Goal: Task Accomplishment & Management: Manage account settings

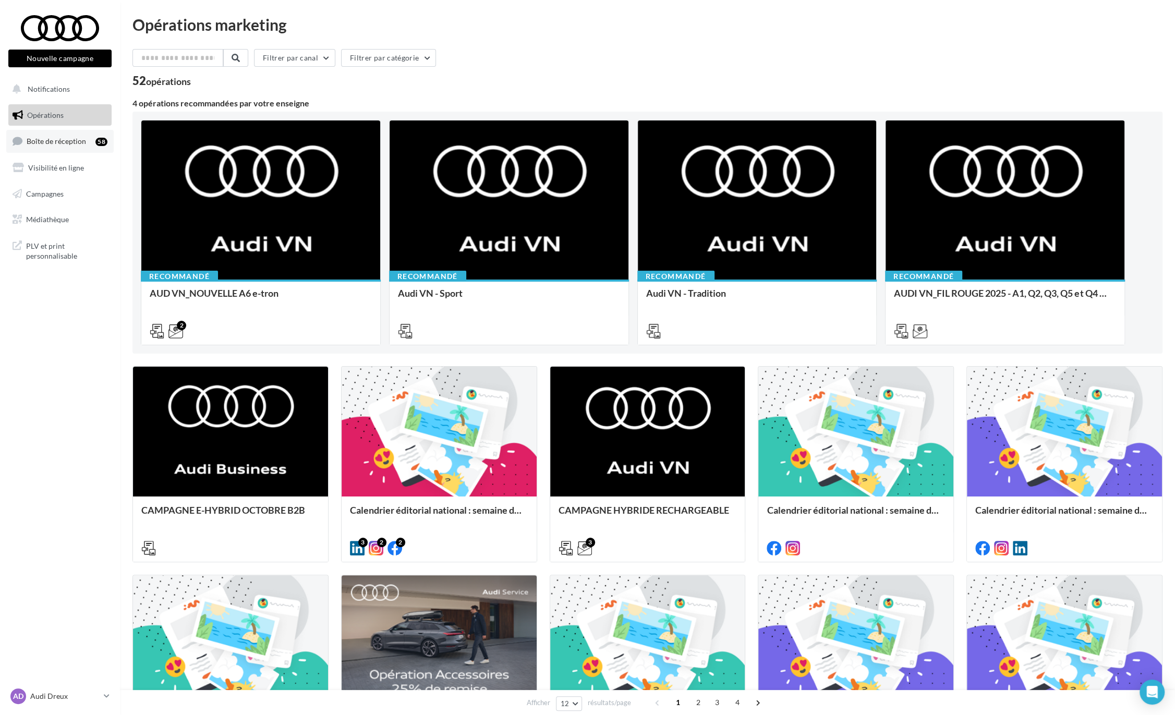
click at [50, 147] on link "Boîte de réception 58" at bounding box center [59, 141] width 107 height 22
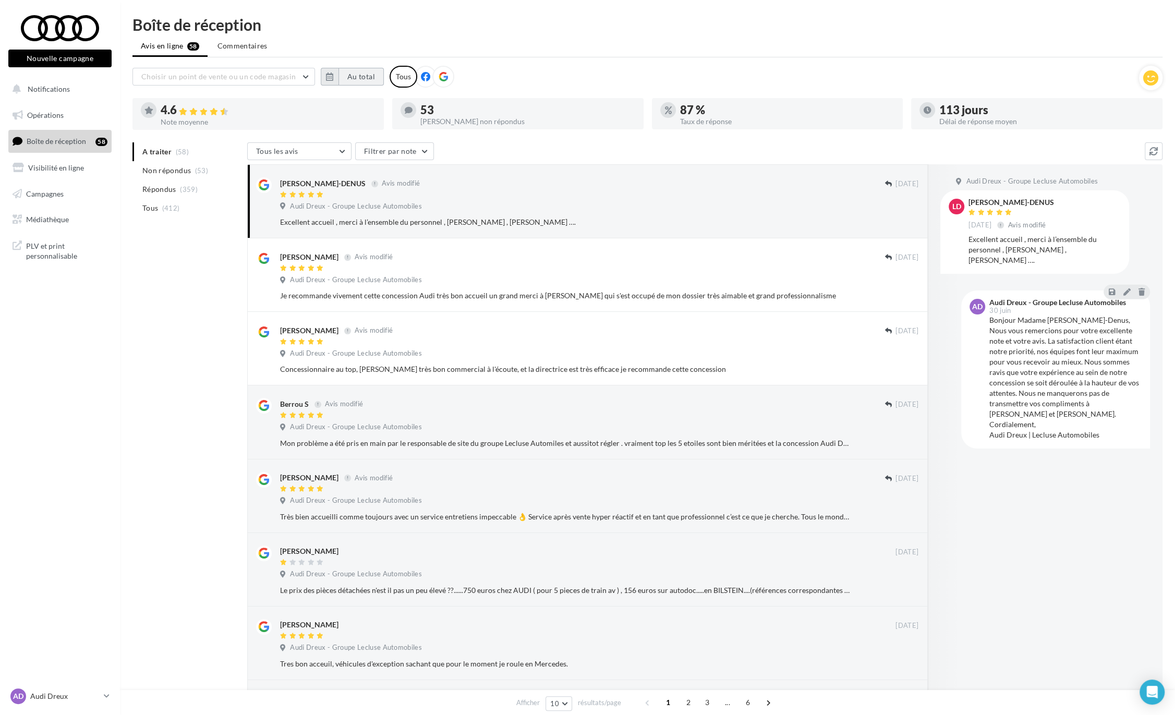
click at [344, 80] on button "Au total" at bounding box center [360, 77] width 45 height 18
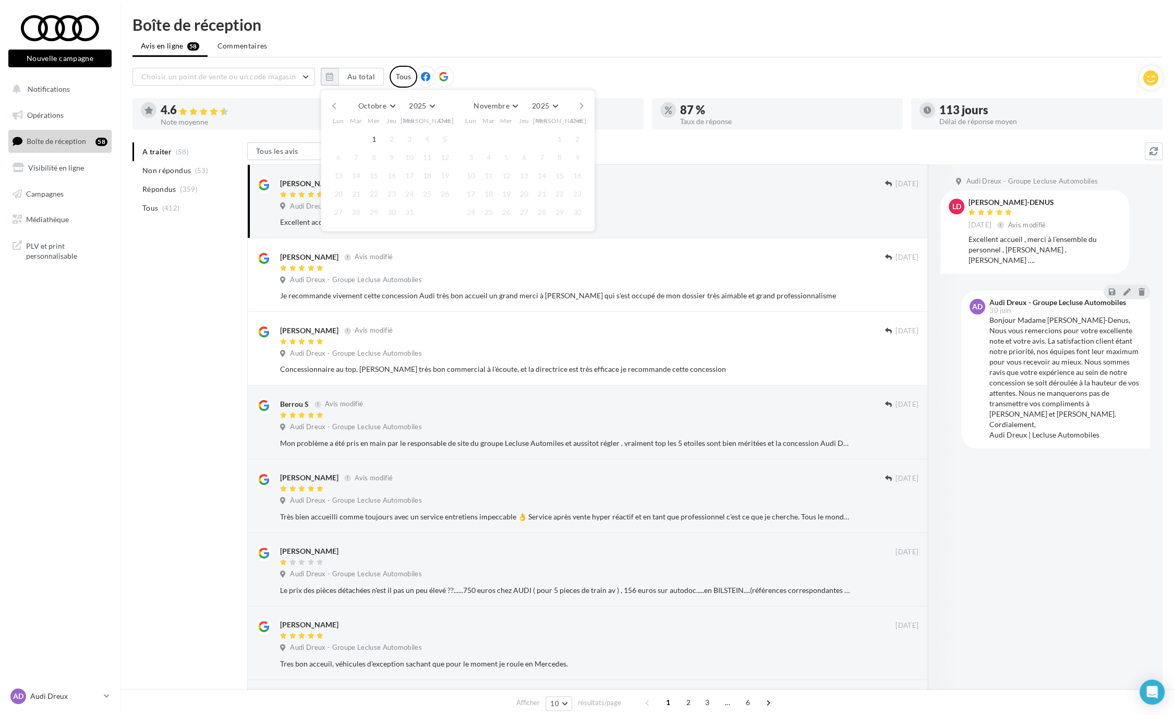
click at [336, 100] on button "button" at bounding box center [333, 106] width 9 height 15
click at [334, 103] on button "button" at bounding box center [333, 106] width 9 height 15
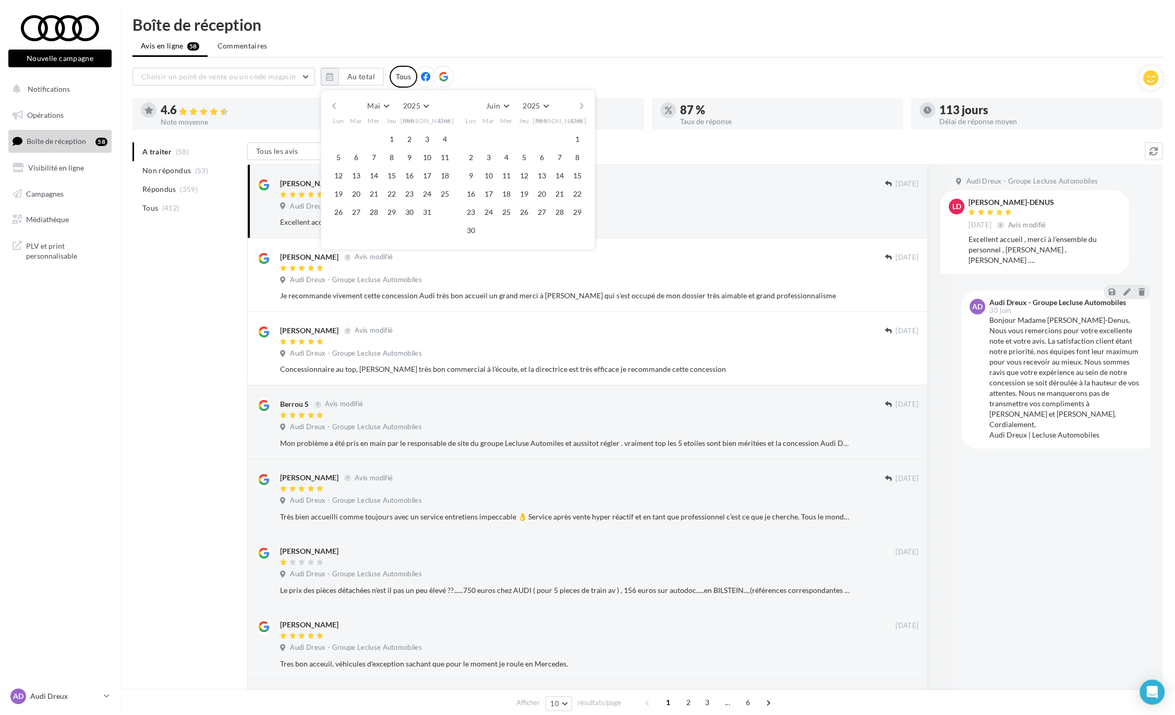
click at [334, 103] on button "button" at bounding box center [333, 106] width 9 height 15
click at [358, 138] on button "1" at bounding box center [356, 139] width 16 height 16
click at [580, 94] on div "[PERSON_NAME] Mars Avril Mai Juin Juillet Août Septembre Octobre Novembre [DATE…" at bounding box center [458, 161] width 274 height 142
click at [576, 107] on div "[PERSON_NAME] Mars Avril Mai Juin Juillet Août Septembre Octobre Novembre [DATE…" at bounding box center [457, 106] width 238 height 15
click at [579, 109] on button "button" at bounding box center [581, 106] width 9 height 15
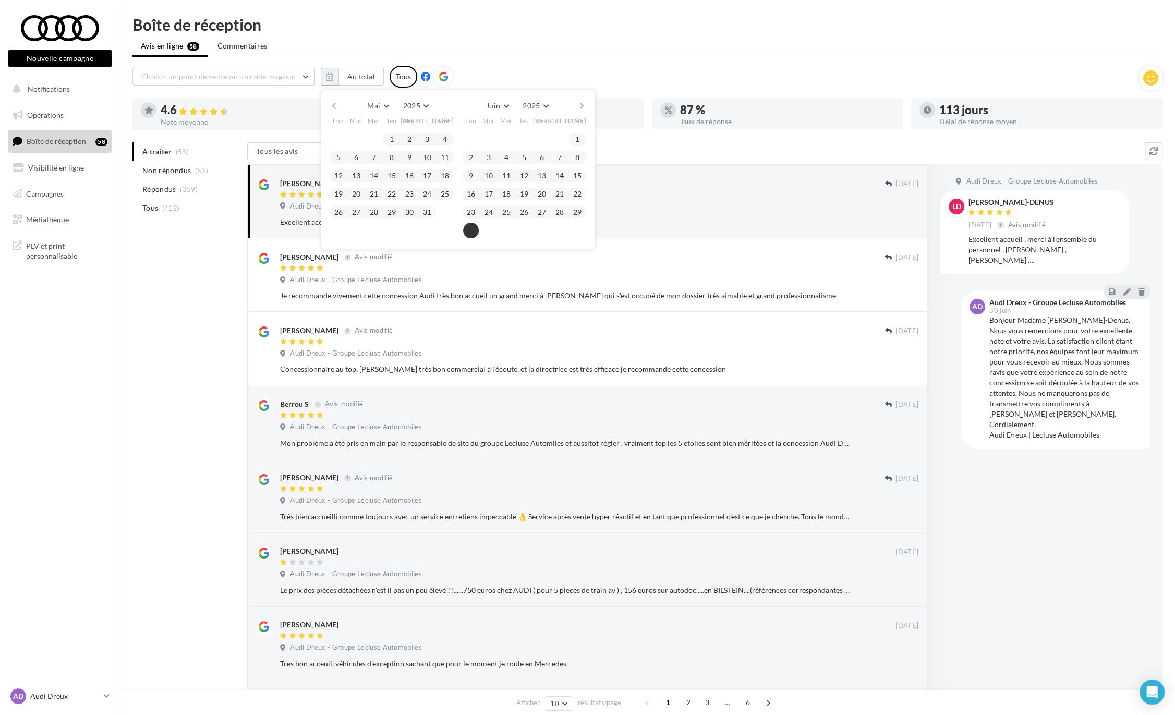
click at [467, 231] on button "30" at bounding box center [471, 231] width 16 height 16
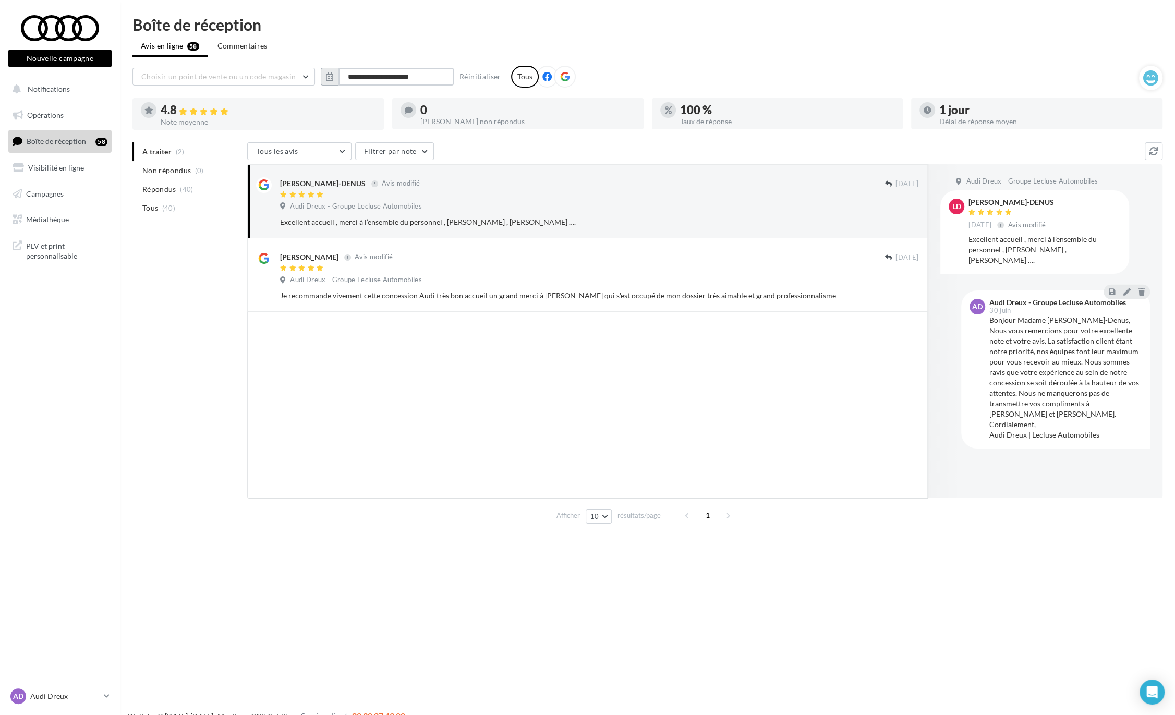
click at [380, 75] on input "**********" at bounding box center [395, 77] width 115 height 18
click at [573, 104] on div "[PERSON_NAME] Mars Avril Mai Juin Juillet Août Septembre Octobre Novembre [DATE…" at bounding box center [457, 106] width 238 height 15
click at [578, 104] on button "button" at bounding box center [581, 106] width 9 height 15
click at [483, 136] on button "1" at bounding box center [489, 139] width 16 height 16
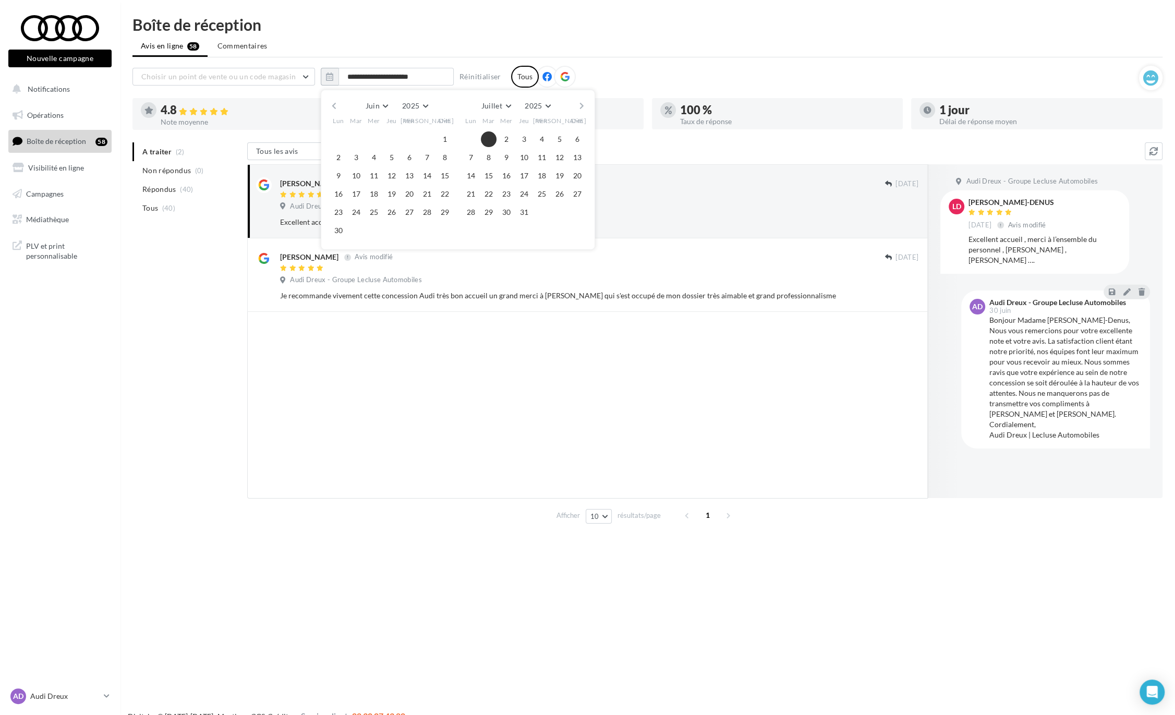
click at [578, 107] on button "button" at bounding box center [581, 106] width 9 height 15
click at [488, 212] on button "30" at bounding box center [489, 212] width 16 height 16
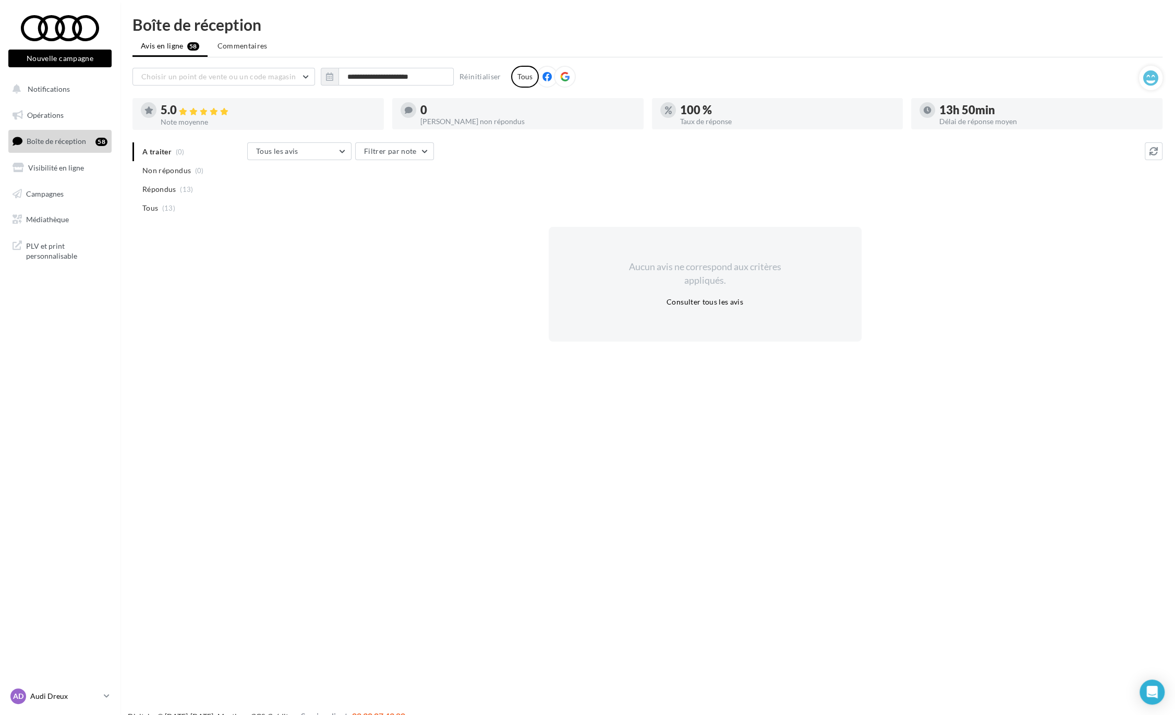
click at [48, 701] on p "Audi Dreux" at bounding box center [64, 696] width 69 height 10
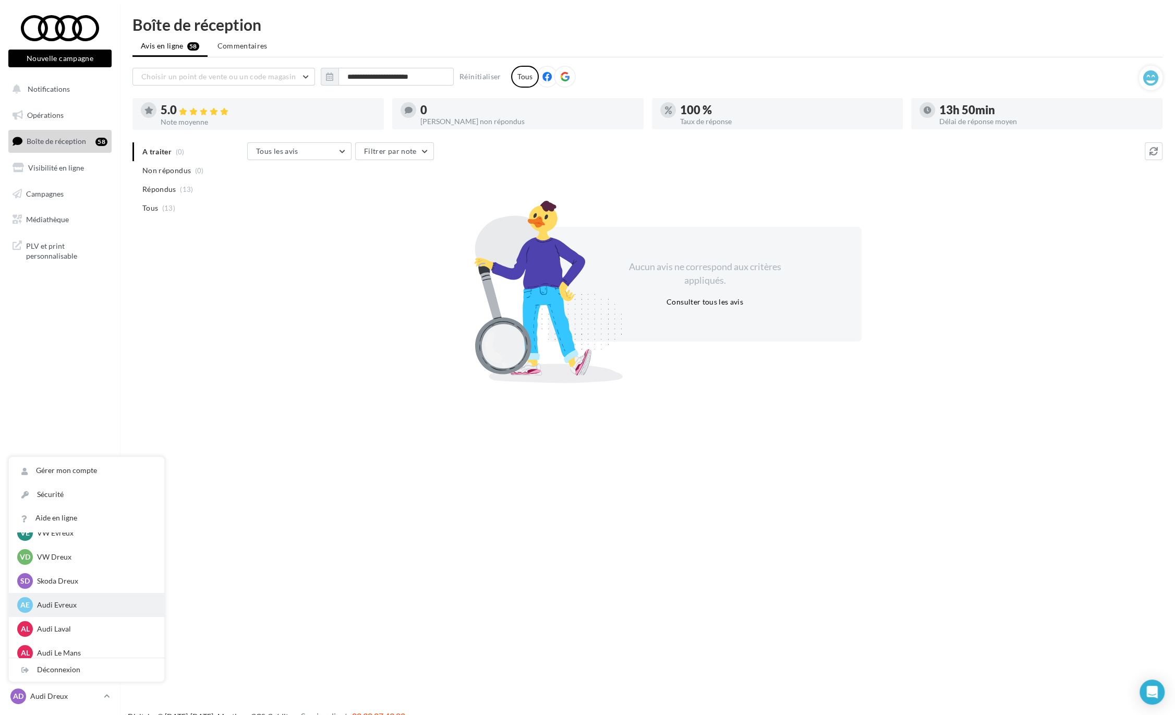
scroll to position [353, 0]
click at [61, 602] on p "Audi Evreux" at bounding box center [94, 604] width 115 height 10
